Goal: Navigation & Orientation: Find specific page/section

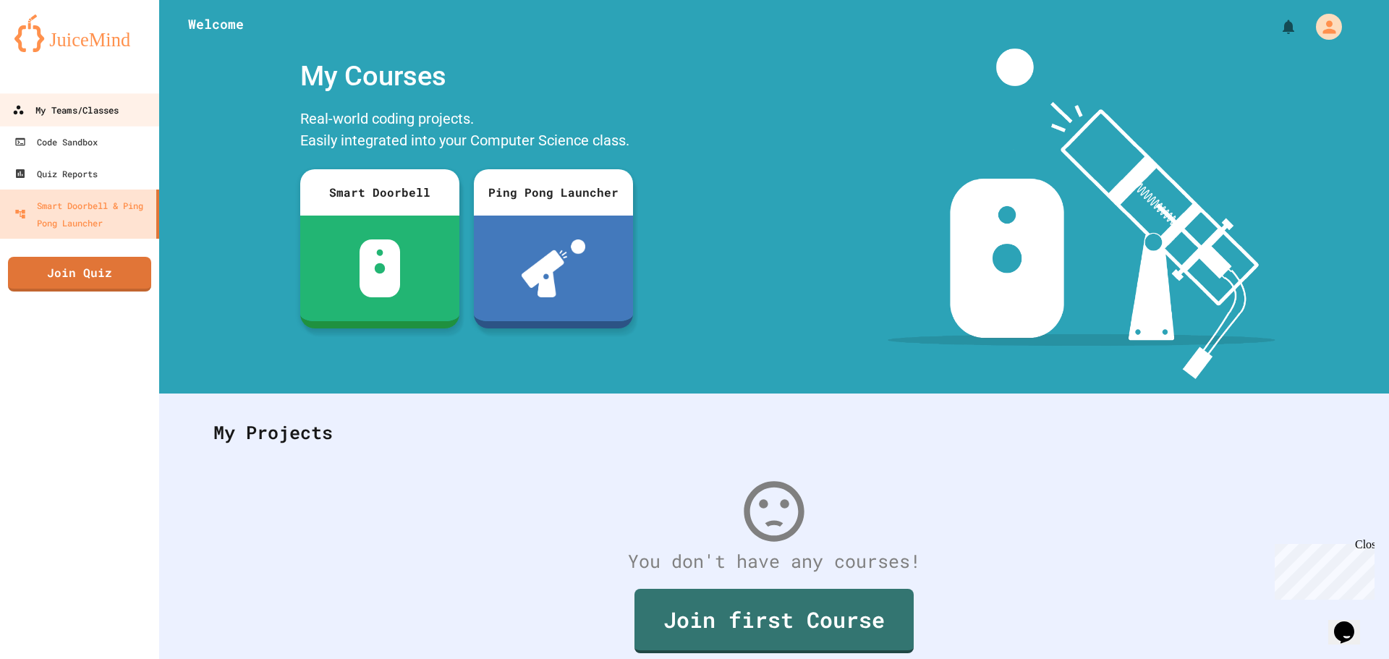
click at [77, 108] on div "My Teams/Classes" at bounding box center [65, 110] width 106 height 18
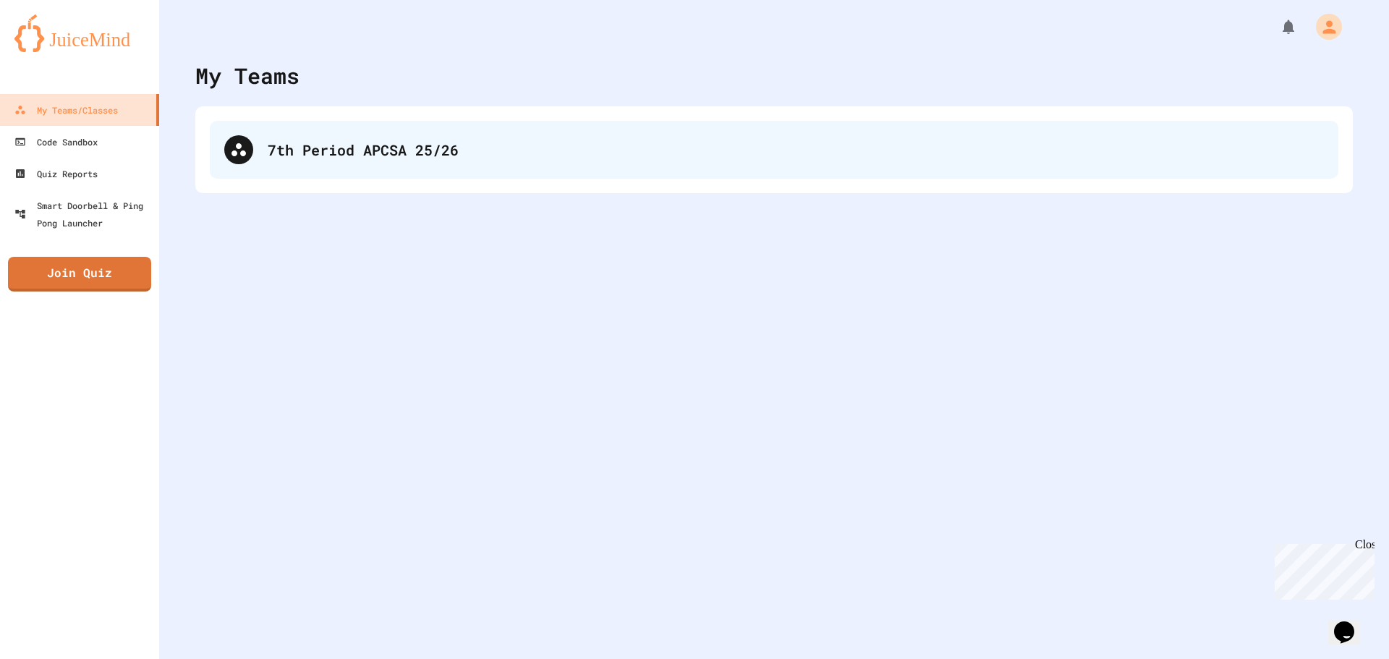
click at [329, 153] on div "7th Period APCSA 25/26" at bounding box center [796, 150] width 1057 height 22
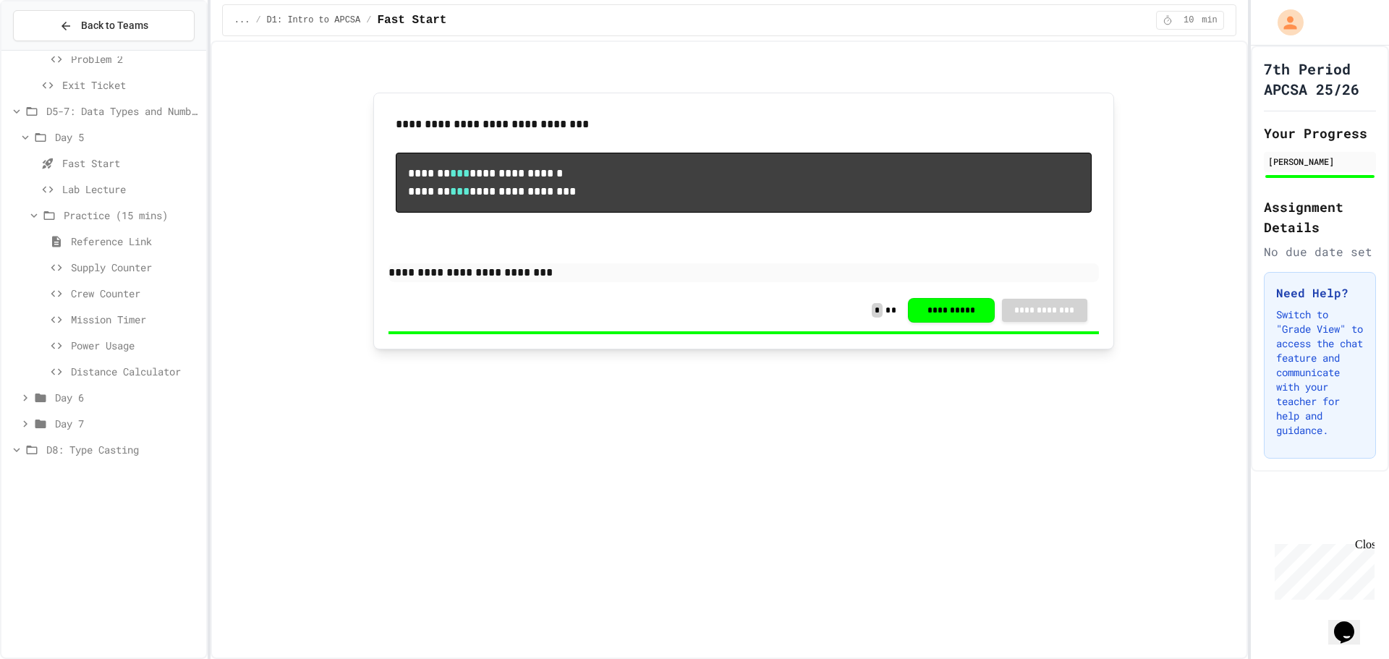
scroll to position [328, 0]
